Goal: Task Accomplishment & Management: Manage account settings

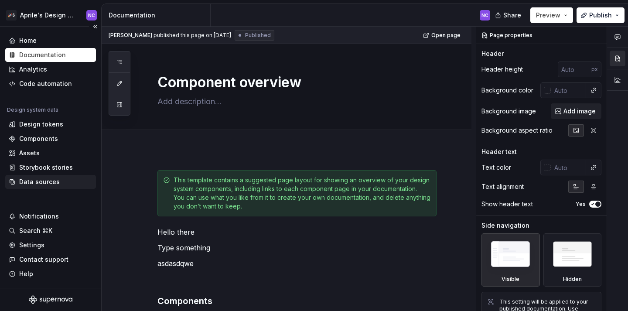
click at [49, 184] on div "Data sources" at bounding box center [39, 182] width 41 height 9
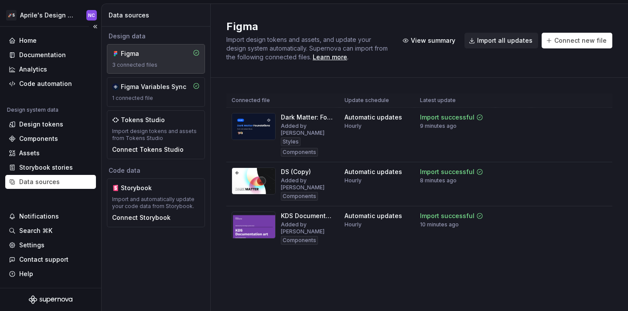
click at [43, 24] on div "🚀S Aprile's Design System NC" at bounding box center [50, 15] width 101 height 23
click at [55, 21] on html "🚀S Aprile's Design System NC Home Documentation Analytics Code automation Desig…" at bounding box center [314, 155] width 628 height 311
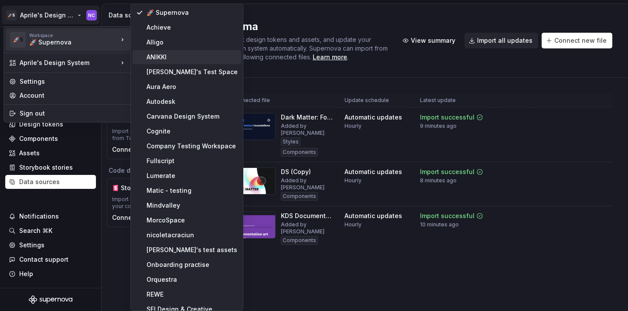
click at [166, 56] on div "ANIKKI" at bounding box center [192, 57] width 91 height 9
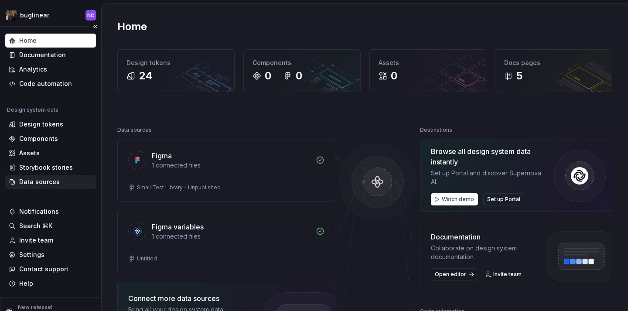
click at [49, 181] on div "Data sources" at bounding box center [39, 182] width 41 height 9
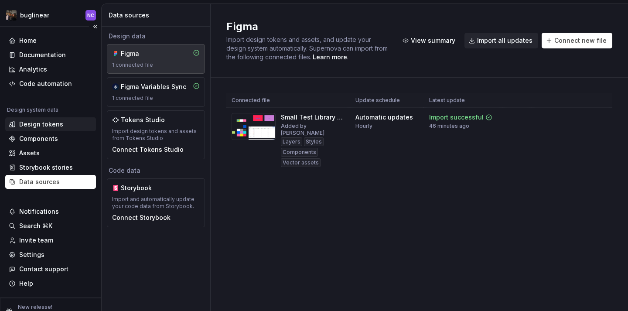
click at [62, 125] on div "Design tokens" at bounding box center [51, 124] width 84 height 9
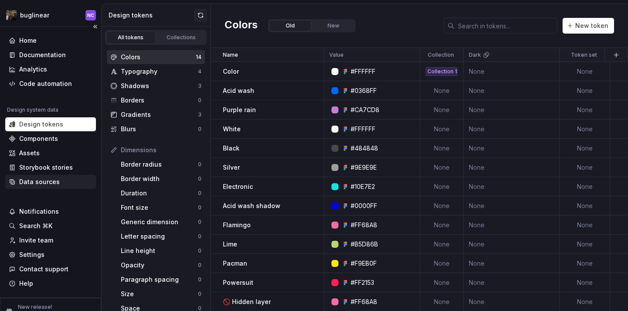
click at [57, 186] on div "Data sources" at bounding box center [39, 182] width 41 height 9
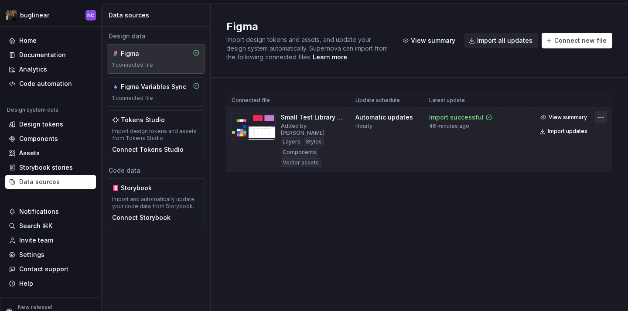
click at [606, 119] on html "buglinear NC Home Documentation Analytics Code automation Design system data De…" at bounding box center [314, 155] width 628 height 311
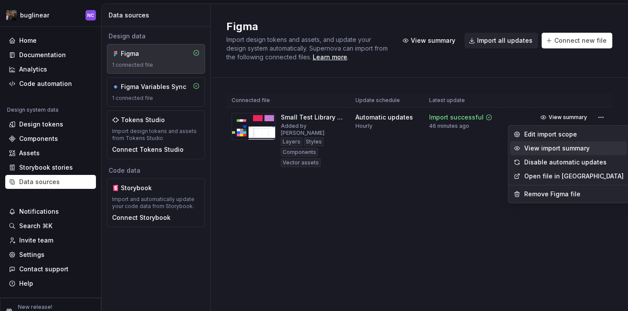
click at [578, 141] on div "View import summary" at bounding box center [568, 148] width 117 height 14
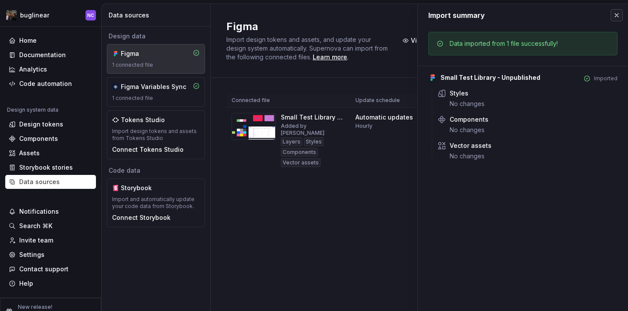
click at [614, 12] on button "button" at bounding box center [617, 15] width 12 height 12
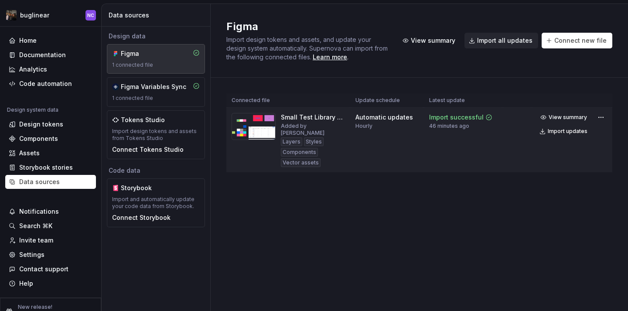
click at [594, 119] on div "View summary Import updates" at bounding box center [572, 124] width 70 height 26
click at [600, 124] on div "View summary Import updates" at bounding box center [572, 124] width 70 height 26
click at [600, 121] on html "buglinear NC Home Documentation Analytics Code automation Design system data De…" at bounding box center [314, 155] width 628 height 311
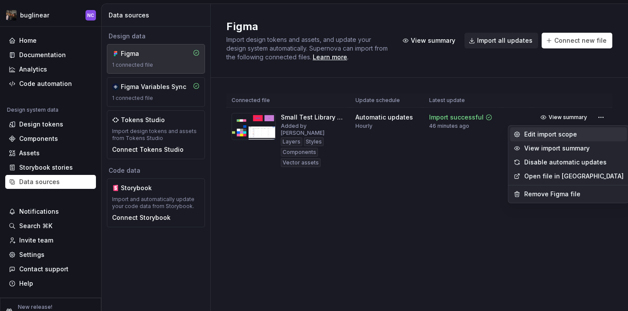
click at [547, 137] on div "Edit import scope" at bounding box center [573, 134] width 99 height 9
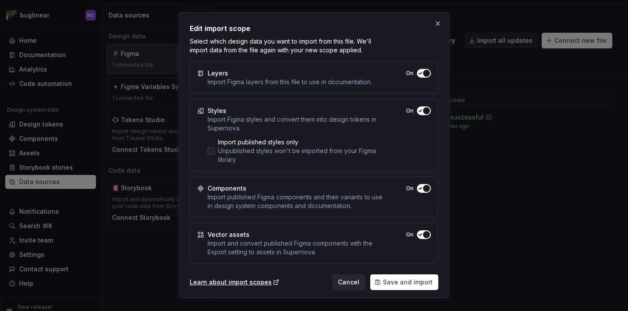
click at [213, 153] on div at bounding box center [211, 150] width 7 height 7
click at [400, 280] on span "Save and import" at bounding box center [408, 282] width 50 height 9
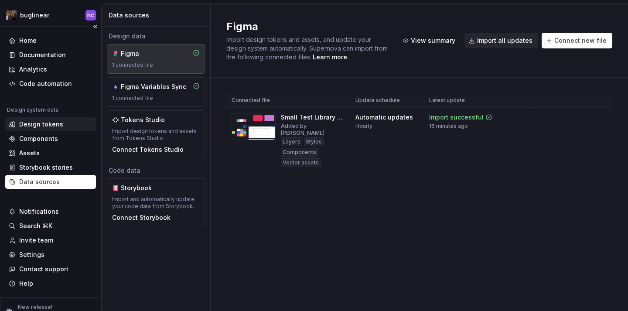
click at [47, 129] on div "Design tokens" at bounding box center [50, 124] width 91 height 14
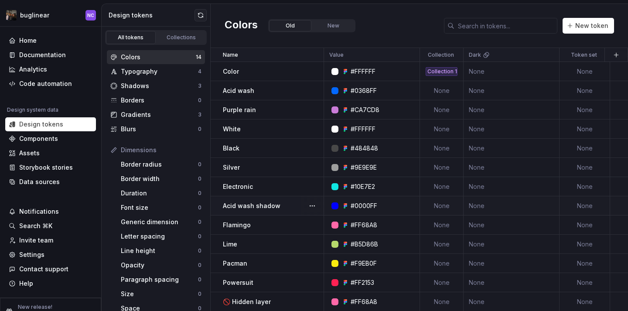
click at [256, 198] on td "Acid wash shadow" at bounding box center [267, 205] width 113 height 19
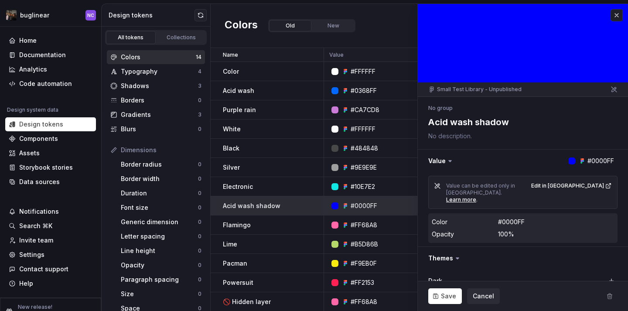
type textarea "*"
click at [55, 179] on div "Data sources" at bounding box center [39, 182] width 41 height 9
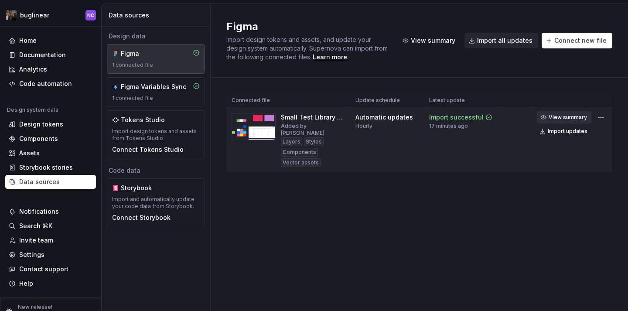
click at [587, 117] on button "View summary" at bounding box center [564, 117] width 55 height 12
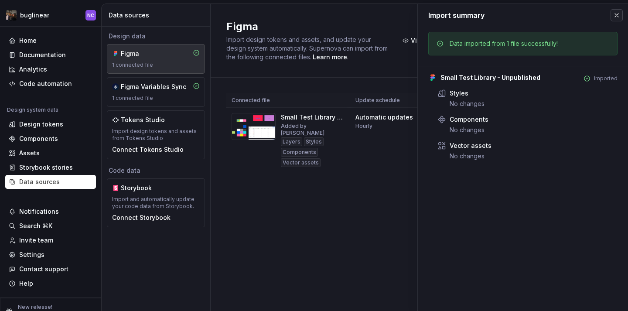
click at [617, 17] on button "button" at bounding box center [617, 15] width 12 height 12
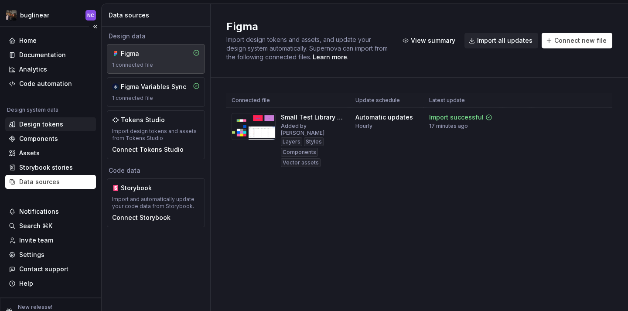
click at [41, 127] on div "Design tokens" at bounding box center [41, 124] width 44 height 9
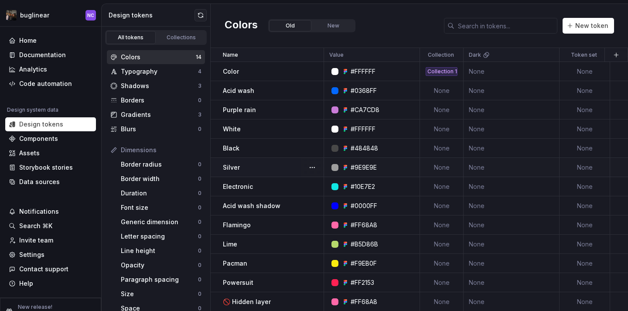
scroll to position [20, 0]
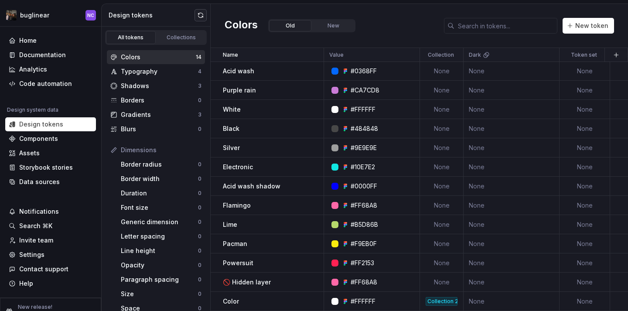
click at [202, 16] on button "button" at bounding box center [201, 15] width 12 height 12
click at [339, 28] on button "New" at bounding box center [333, 25] width 42 height 11
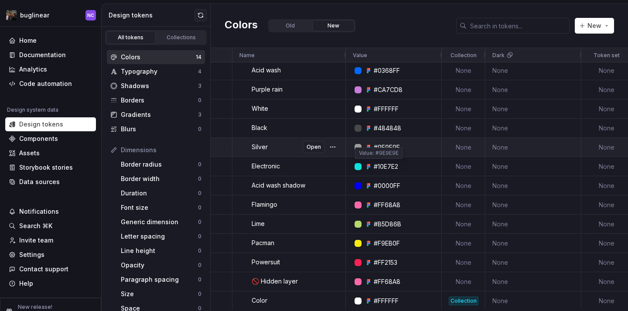
scroll to position [0, 0]
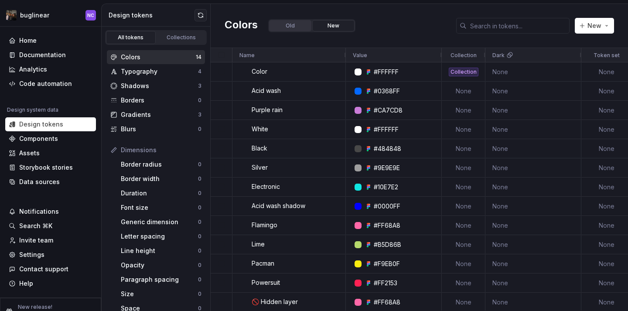
click at [299, 24] on button "Old" at bounding box center [290, 25] width 42 height 11
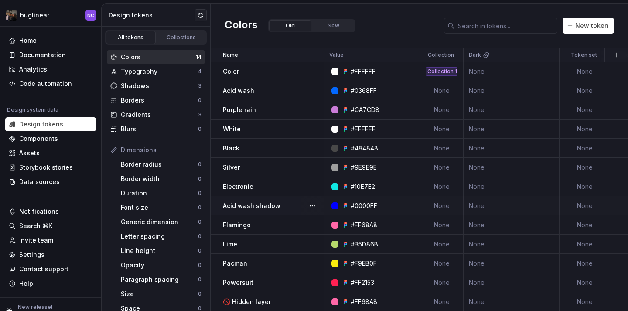
scroll to position [20, 0]
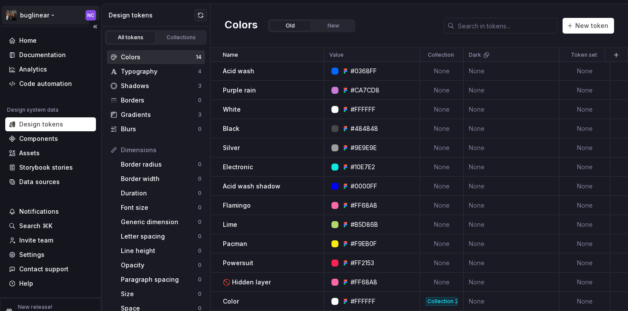
click at [28, 14] on html "buglinear NC Home Documentation Analytics Code automation Design system data De…" at bounding box center [314, 155] width 628 height 311
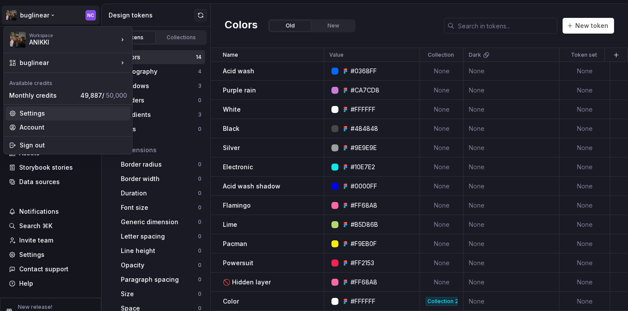
click at [51, 114] on div "Settings" at bounding box center [73, 113] width 107 height 9
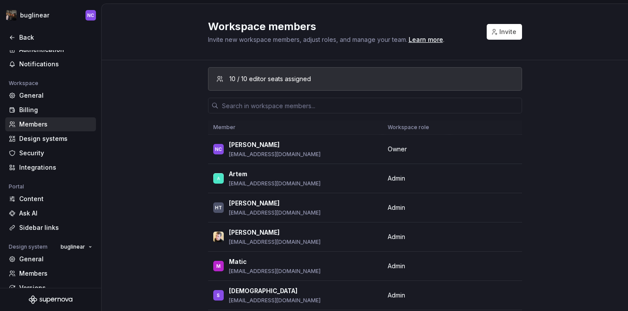
scroll to position [34, 0]
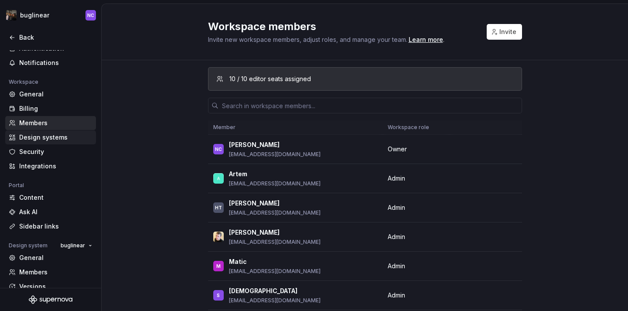
click at [60, 137] on div "Design systems" at bounding box center [55, 137] width 73 height 9
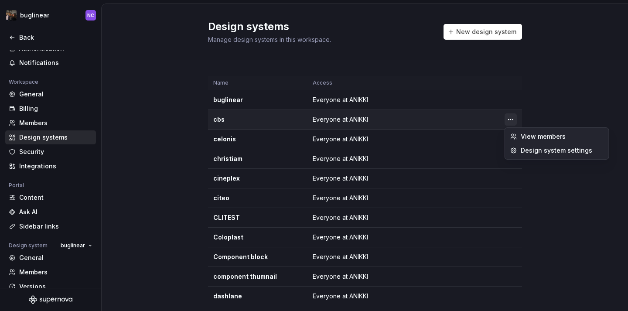
click at [515, 119] on html "buglinear NC Back Account Profile Authentication Notifications Workspace Genera…" at bounding box center [314, 155] width 628 height 311
click at [518, 147] on div "Design system settings" at bounding box center [557, 151] width 100 height 14
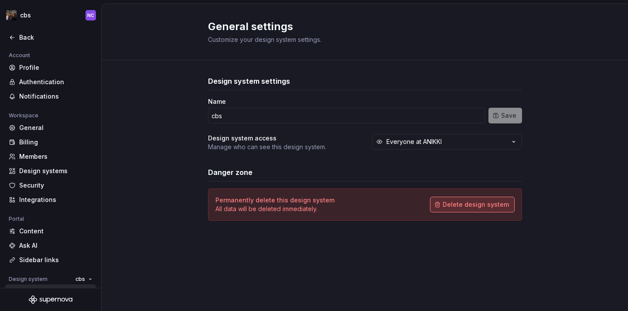
click at [483, 208] on span "Delete design system" at bounding box center [476, 204] width 66 height 9
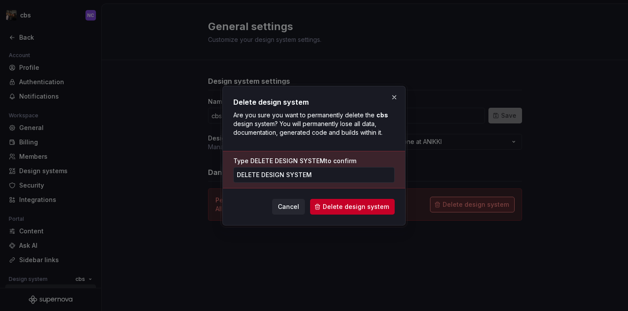
type input "DELETE DESIGN SYSTEM"
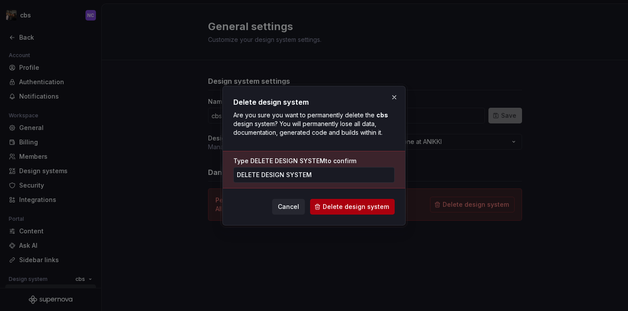
click at [381, 209] on span "Delete design system" at bounding box center [356, 206] width 66 height 9
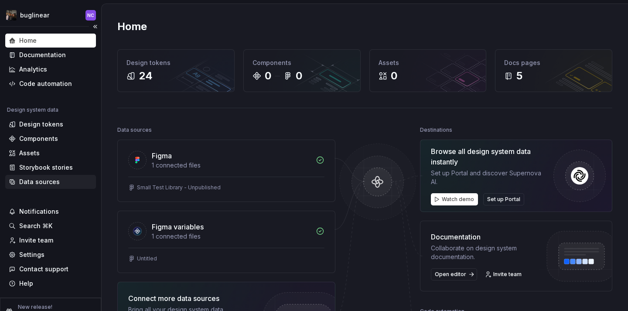
click at [49, 180] on div "Data sources" at bounding box center [39, 182] width 41 height 9
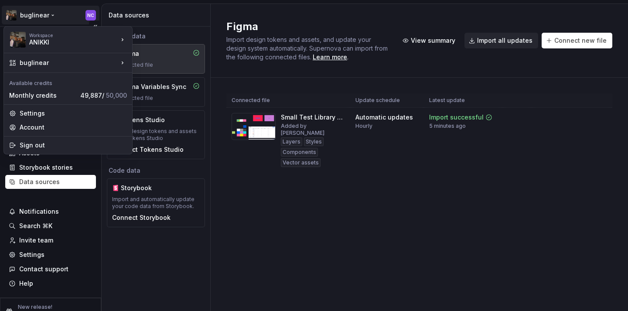
click at [30, 14] on html "buglinear NC Home Documentation Analytics Code automation Design system data De…" at bounding box center [314, 155] width 628 height 311
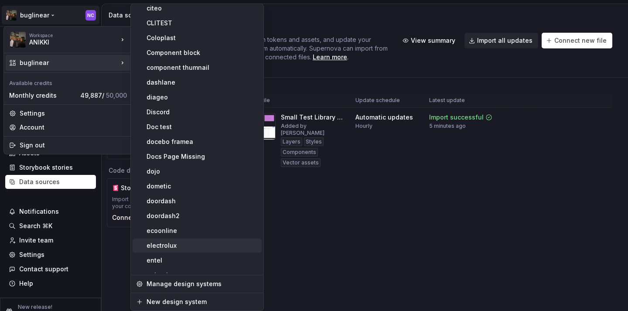
scroll to position [64, 0]
click at [168, 298] on div "New design system" at bounding box center [203, 302] width 112 height 9
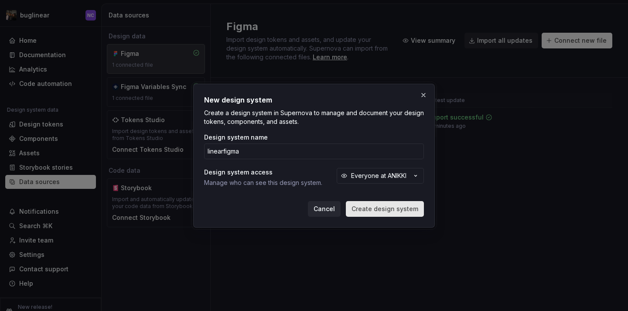
type input "linearfigma"
click at [397, 206] on span "Create design system" at bounding box center [385, 209] width 67 height 9
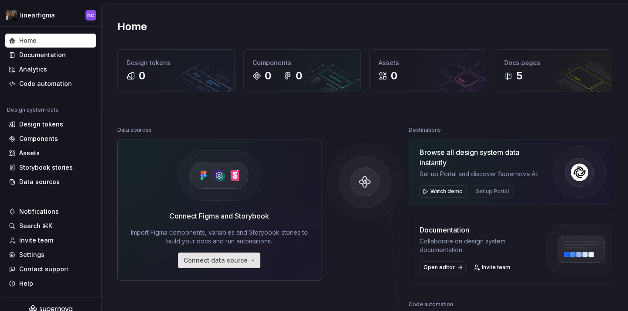
click at [212, 261] on span "Connect data source" at bounding box center [216, 260] width 64 height 9
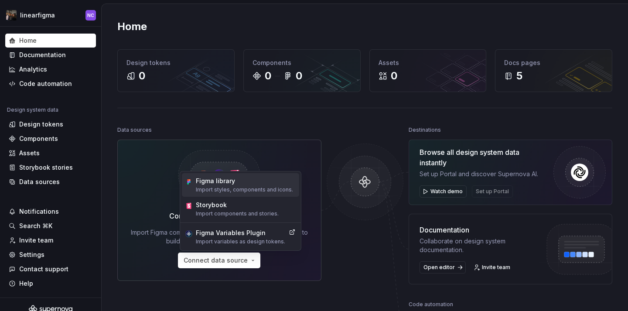
click at [238, 187] on p "Import styles, components and icons." at bounding box center [244, 189] width 97 height 7
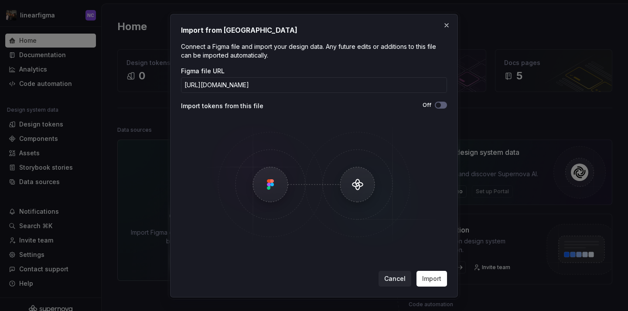
scroll to position [0, 47]
type input "[URL][DOMAIN_NAME]"
click at [446, 107] on button "Off" at bounding box center [441, 105] width 12 height 7
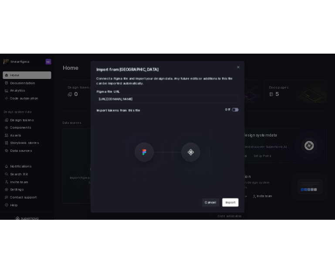
scroll to position [0, 0]
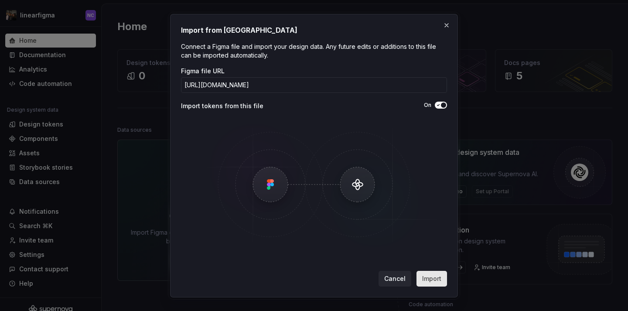
click at [429, 282] on span "Import" at bounding box center [431, 278] width 19 height 9
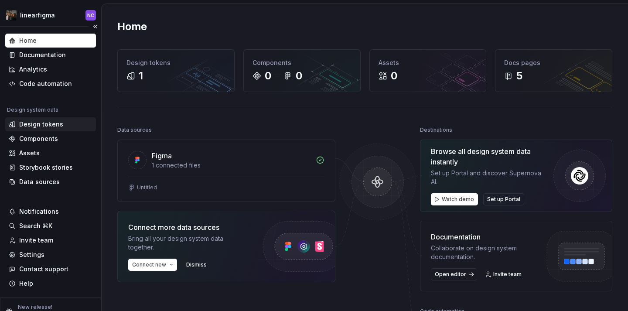
click at [70, 124] on div "Design tokens" at bounding box center [51, 124] width 84 height 9
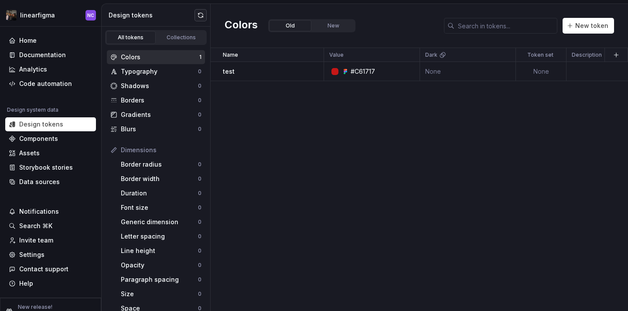
click at [199, 14] on button "button" at bounding box center [201, 15] width 12 height 12
click at [198, 19] on button "button" at bounding box center [201, 15] width 12 height 12
click at [203, 18] on button "button" at bounding box center [201, 15] width 12 height 12
click at [199, 17] on button "button" at bounding box center [201, 15] width 12 height 12
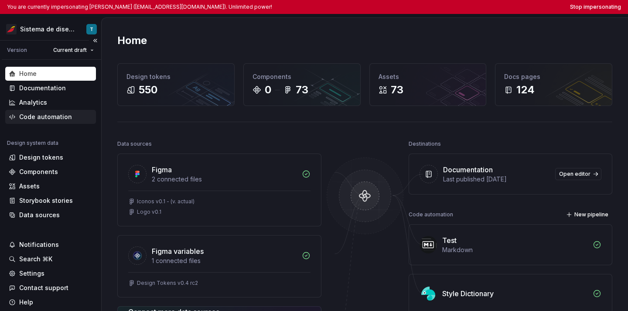
click at [53, 115] on div "Code automation" at bounding box center [45, 117] width 53 height 9
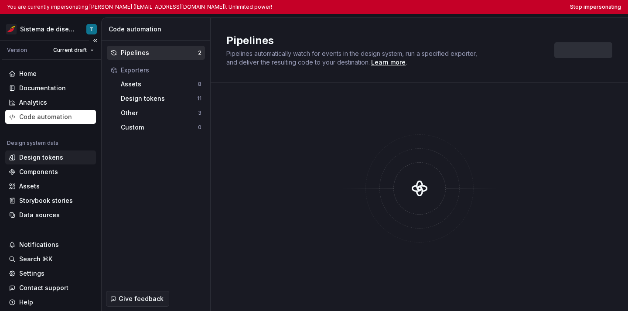
click at [57, 160] on div "Design tokens" at bounding box center [41, 157] width 44 height 9
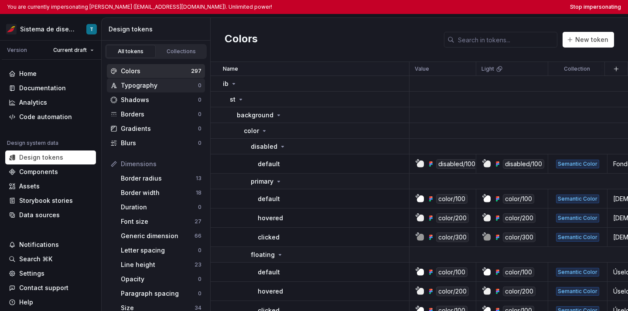
click at [176, 82] on div "Typography" at bounding box center [159, 85] width 77 height 9
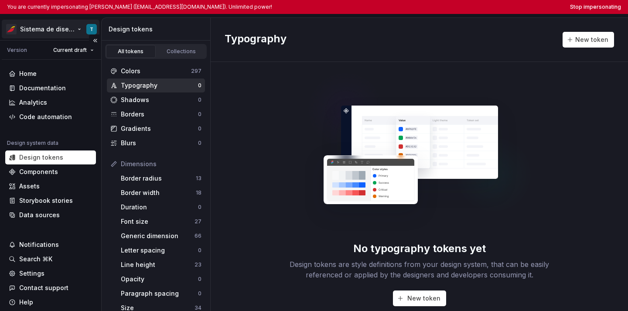
click at [55, 27] on html "You are currently impersonating Tania (sanga.tmoreno@iberia.es). Unlimited powe…" at bounding box center [314, 155] width 628 height 311
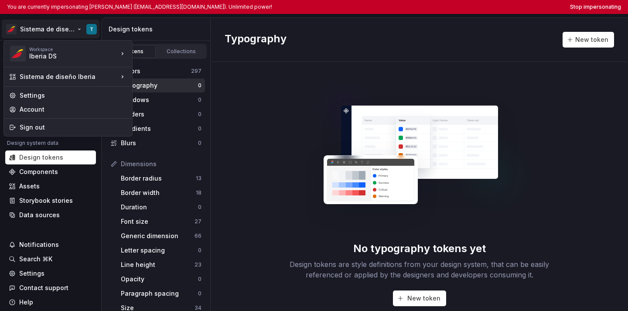
click at [358, 75] on html "You are currently impersonating Tania (sanga.tmoreno@iberia.es). Unlimited powe…" at bounding box center [314, 155] width 628 height 311
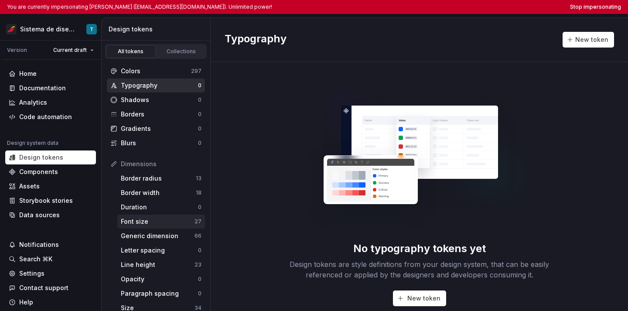
scroll to position [9, 0]
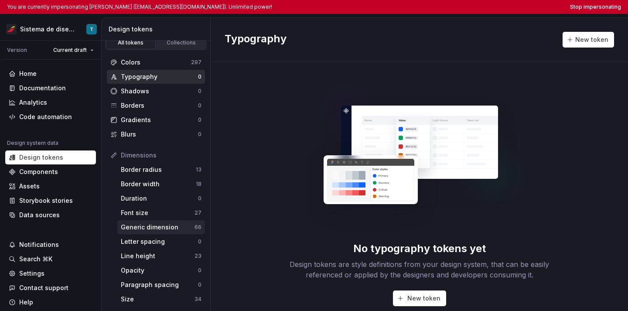
click at [188, 225] on div "Generic dimension" at bounding box center [158, 227] width 74 height 9
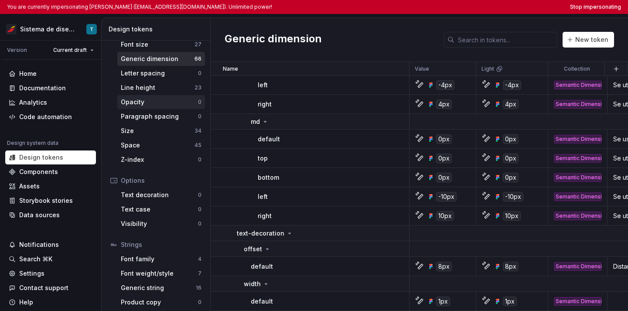
scroll to position [181, 0]
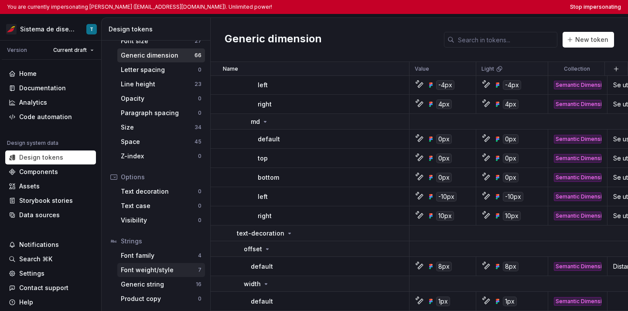
click at [163, 273] on div "Font weight/style" at bounding box center [159, 270] width 77 height 9
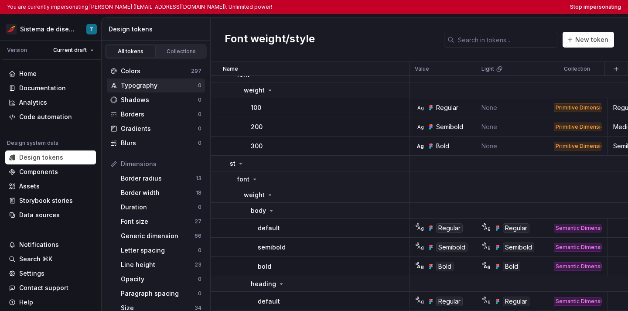
click at [139, 82] on div "Typography" at bounding box center [159, 85] width 77 height 9
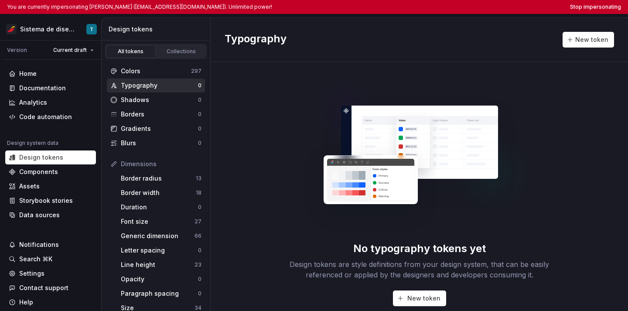
click at [404, 208] on img at bounding box center [419, 149] width 229 height 174
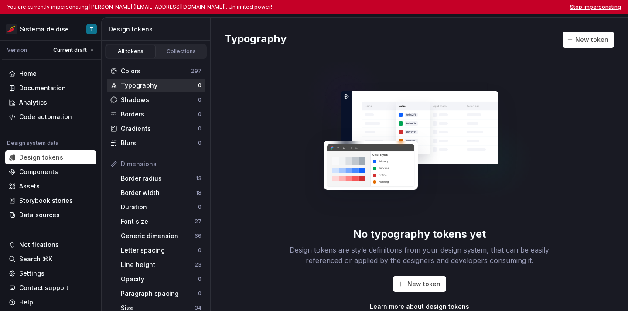
click at [599, 9] on button "Stop impersonating" at bounding box center [595, 6] width 51 height 7
